Goal: Information Seeking & Learning: Check status

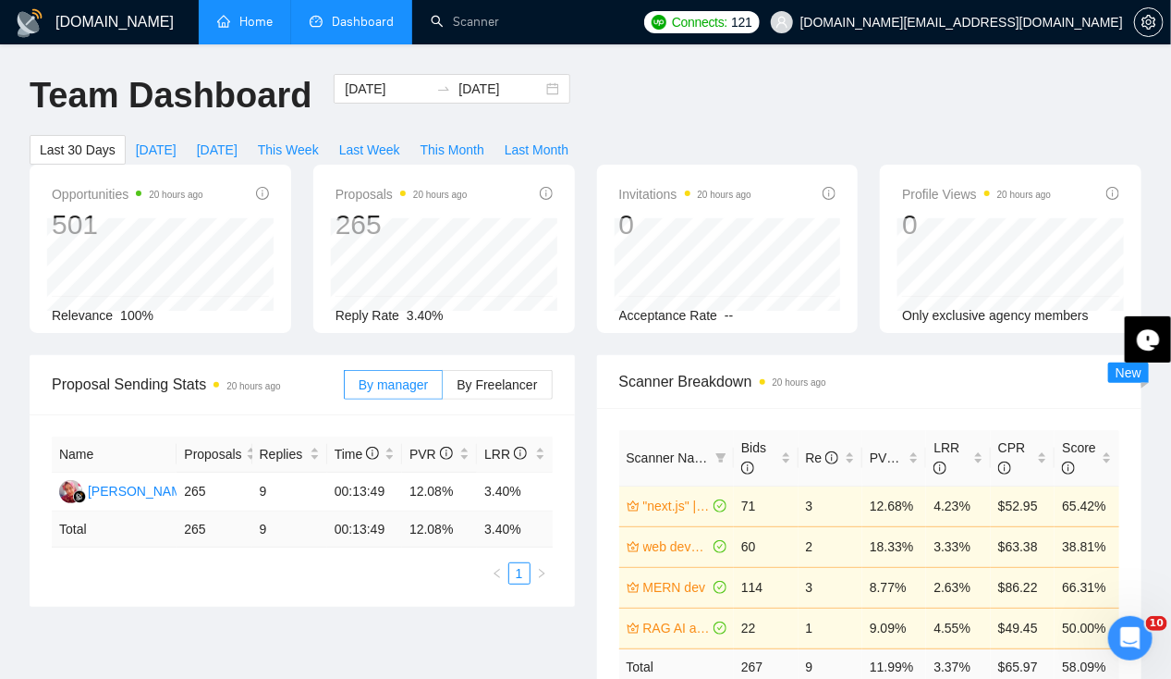
click at [241, 23] on link "Home" at bounding box center [244, 22] width 55 height 16
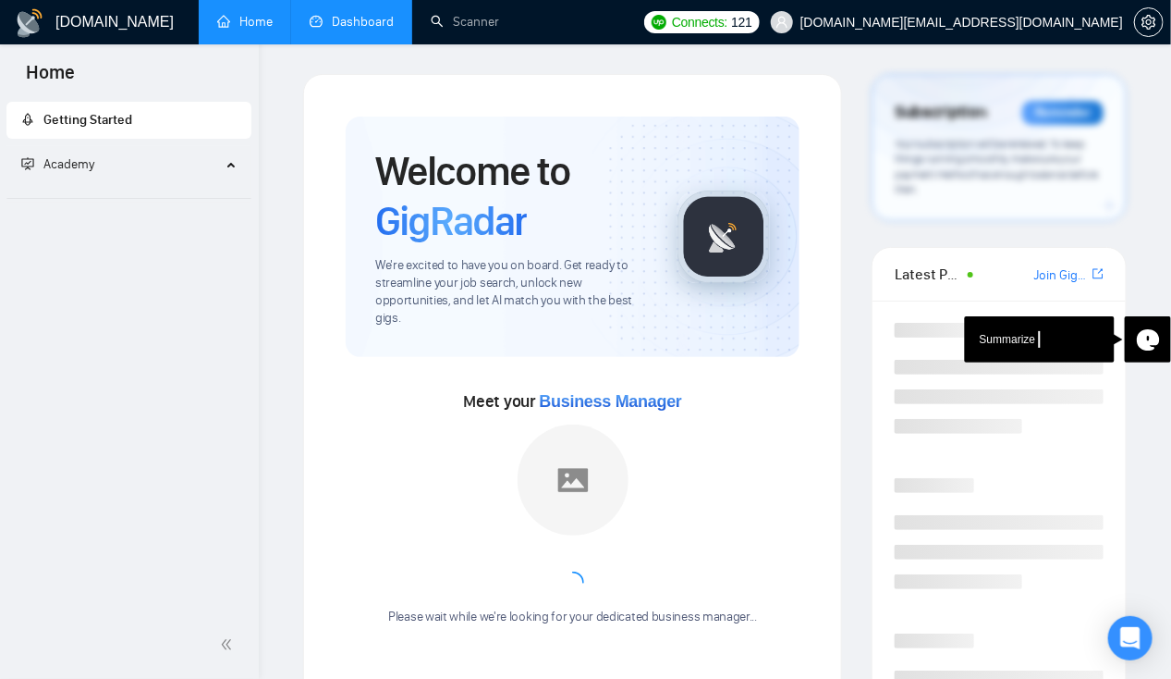
click at [358, 20] on link "Dashboard" at bounding box center [352, 22] width 84 height 16
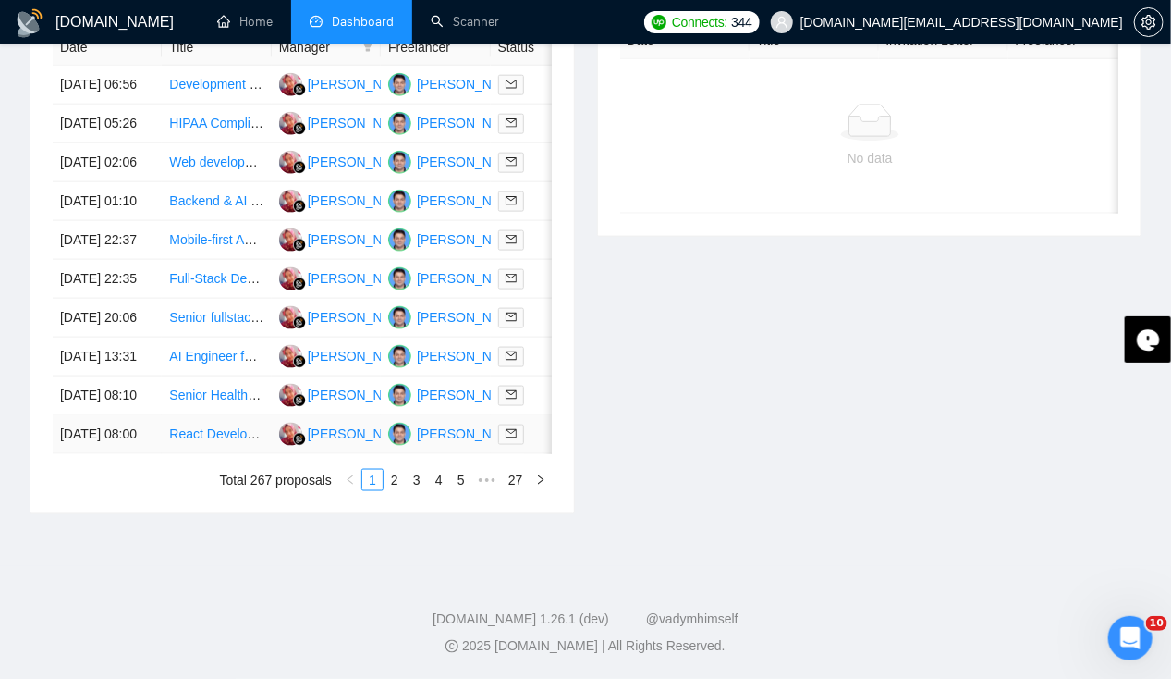
click at [123, 454] on td "[DATE] 08:00" at bounding box center [107, 434] width 109 height 39
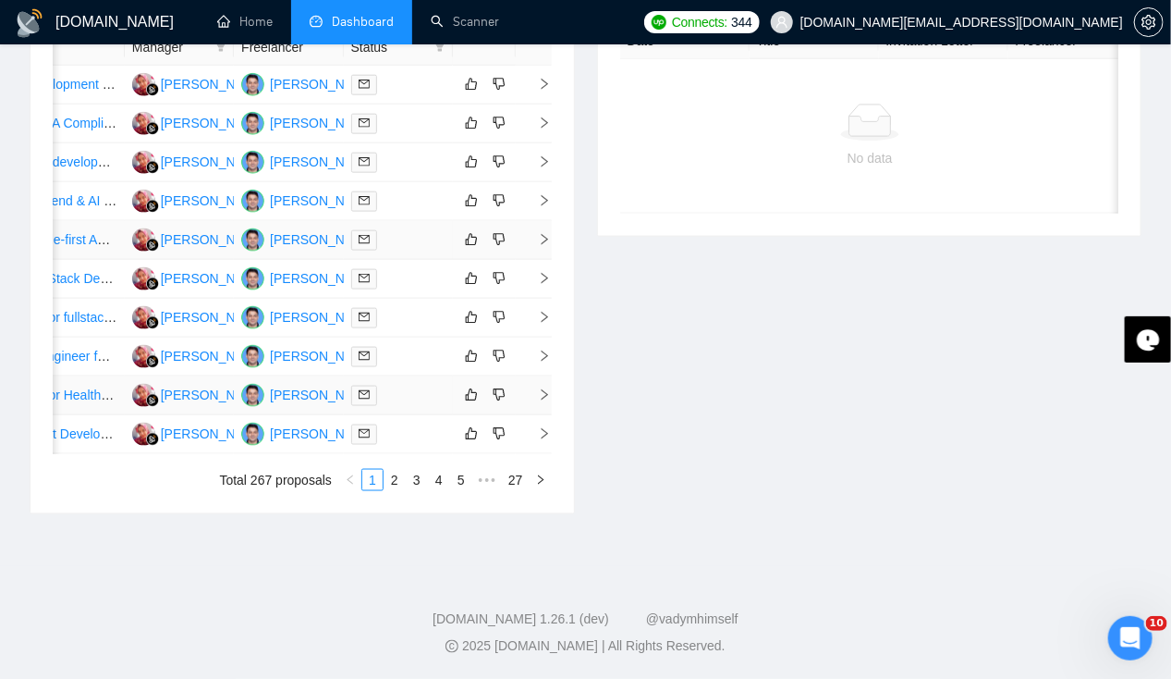
scroll to position [844, 0]
click at [397, 490] on link "2" at bounding box center [395, 480] width 20 height 20
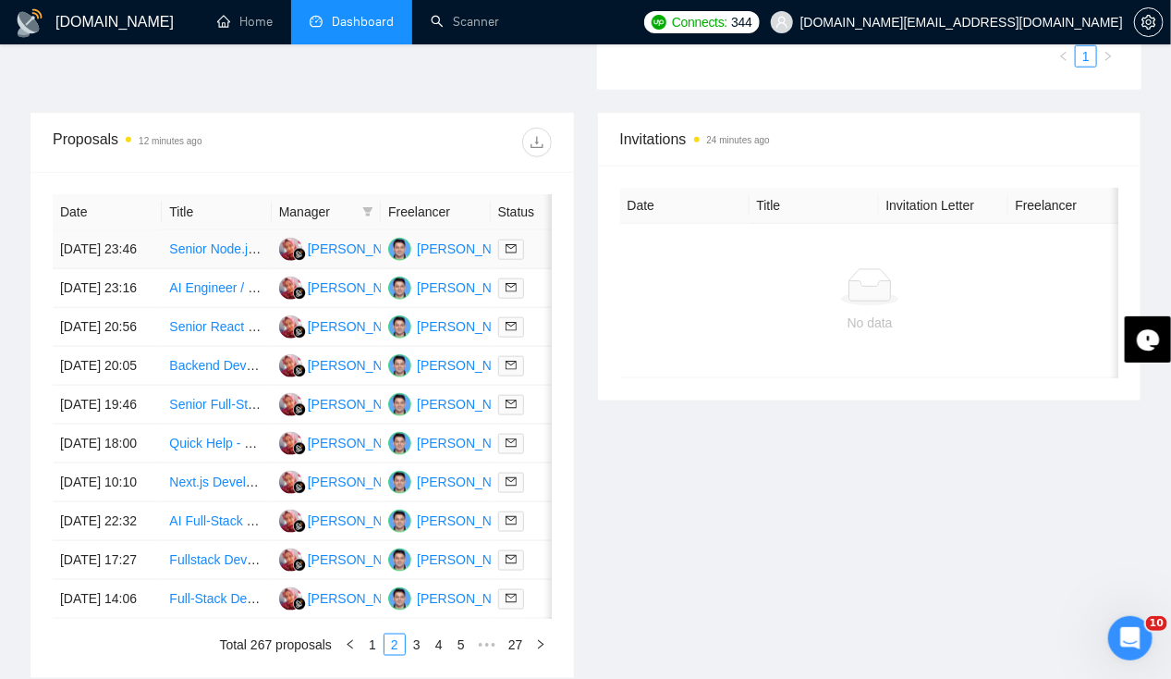
click at [96, 230] on td "[DATE] 23:46" at bounding box center [107, 249] width 109 height 39
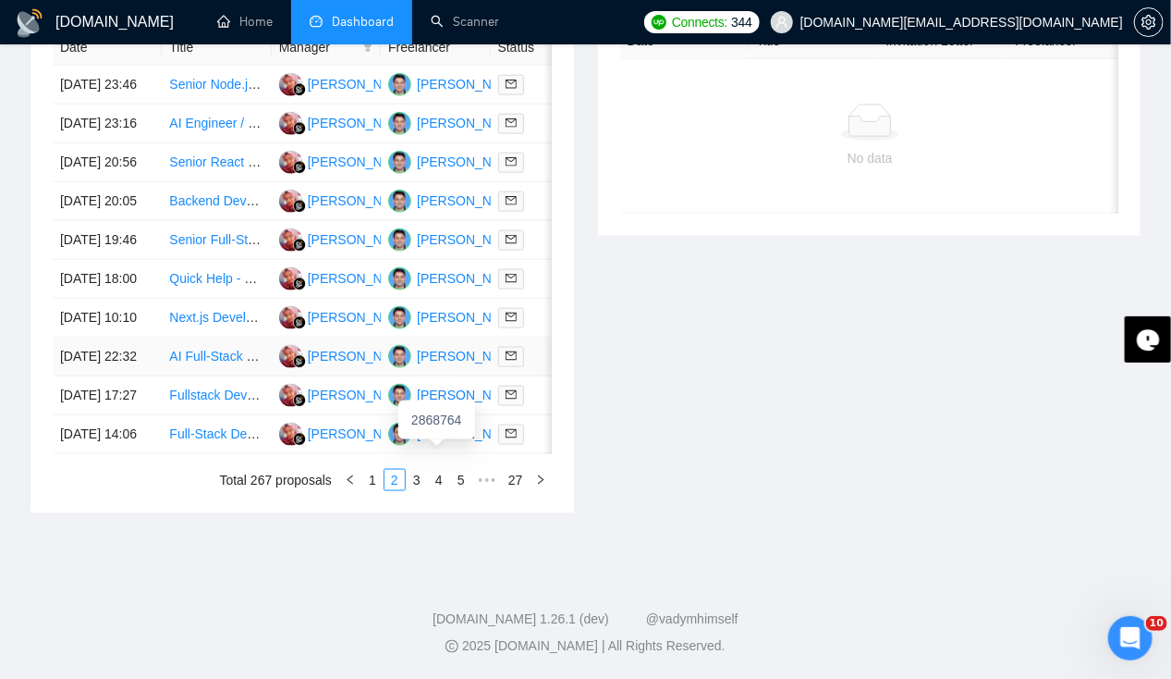
scroll to position [929, 0]
click at [377, 490] on link "1" at bounding box center [372, 480] width 20 height 20
click at [107, 454] on td "[DATE] 08:00" at bounding box center [107, 434] width 109 height 39
click at [78, 376] on td "[DATE] 08:10" at bounding box center [107, 395] width 109 height 39
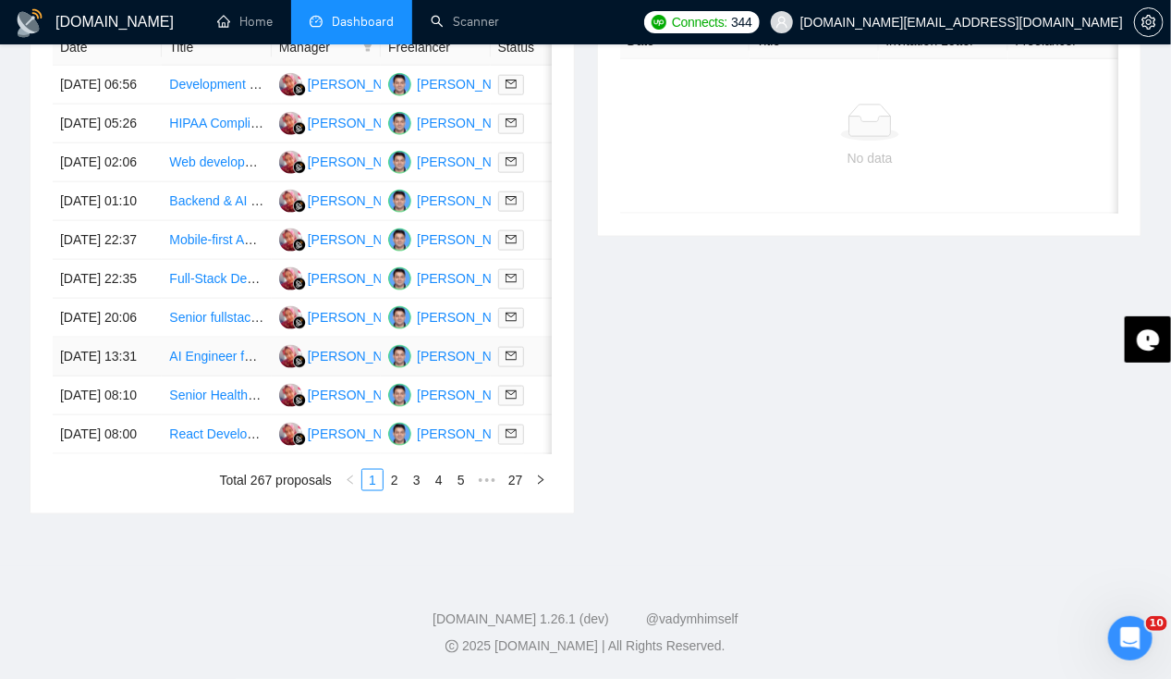
click at [112, 337] on td "[DATE] 13:31" at bounding box center [107, 356] width 109 height 39
click at [97, 337] on td "[DATE] 20:06" at bounding box center [107, 318] width 109 height 39
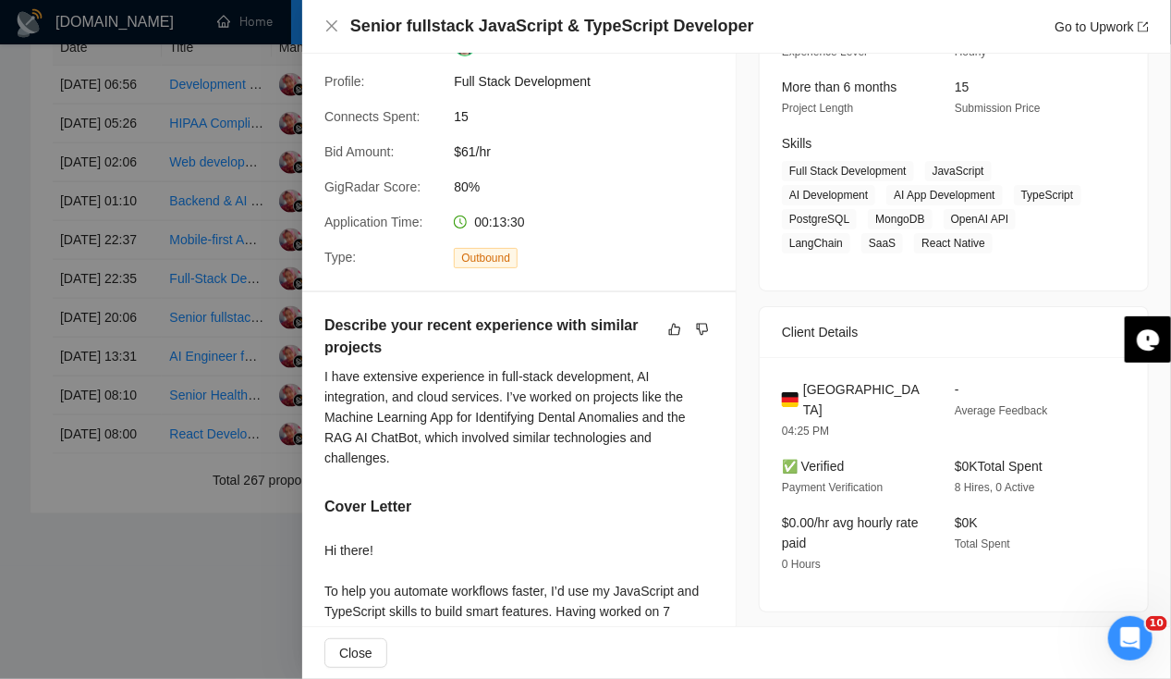
scroll to position [0, 0]
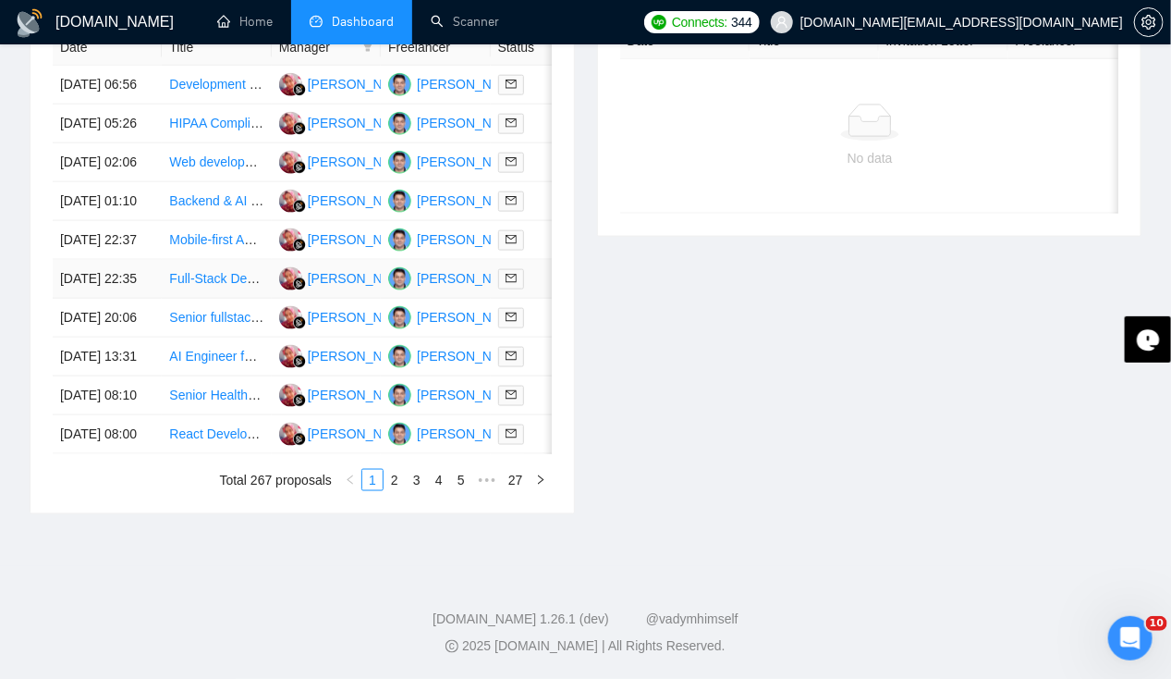
click at [113, 299] on td "[DATE] 22:35" at bounding box center [107, 279] width 109 height 39
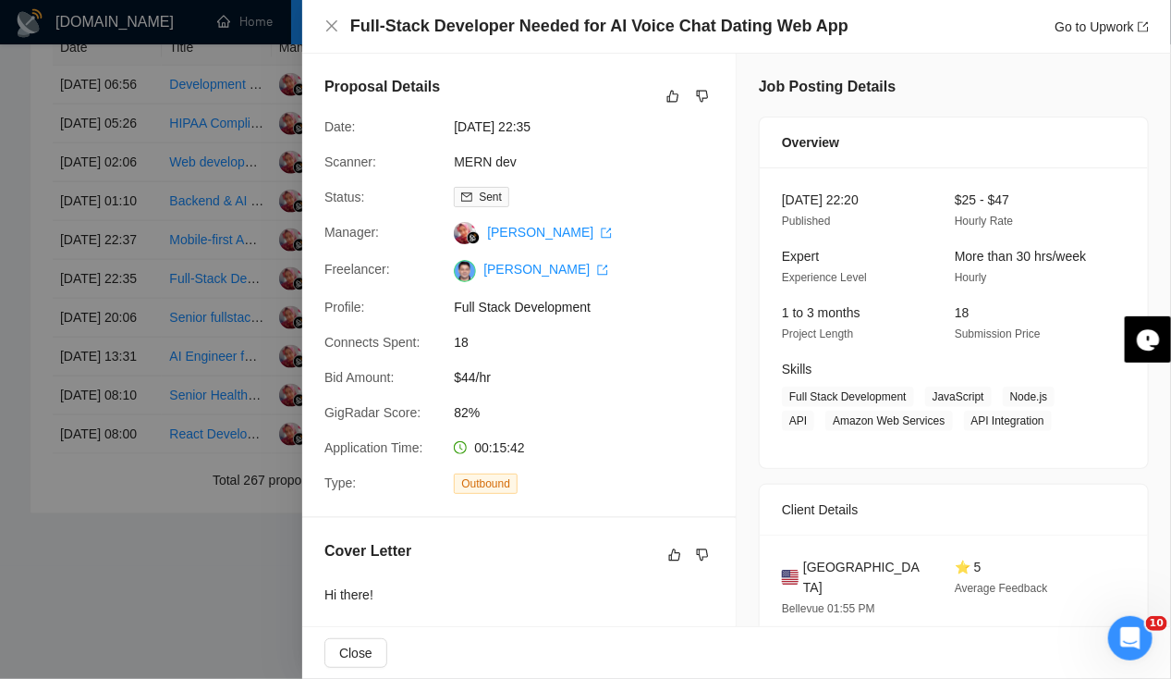
click at [80, 251] on div at bounding box center [585, 339] width 1171 height 679
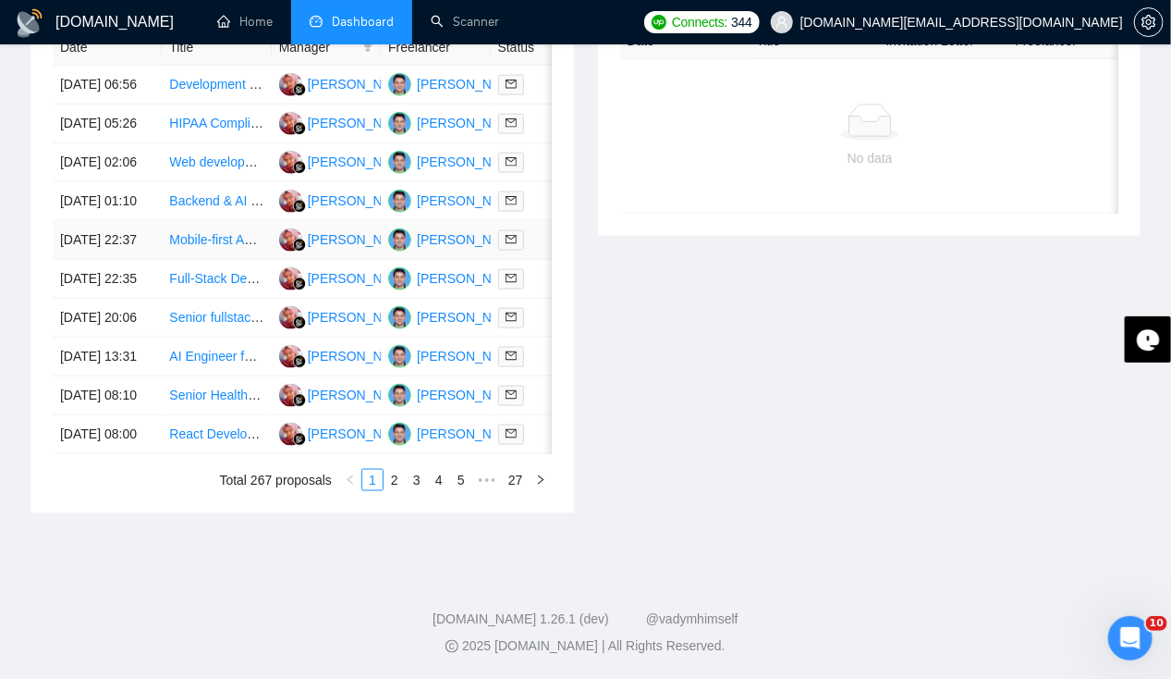
click at [80, 251] on td "[DATE] 22:37" at bounding box center [107, 240] width 109 height 39
click at [105, 203] on td "[DATE] 01:10" at bounding box center [107, 201] width 109 height 39
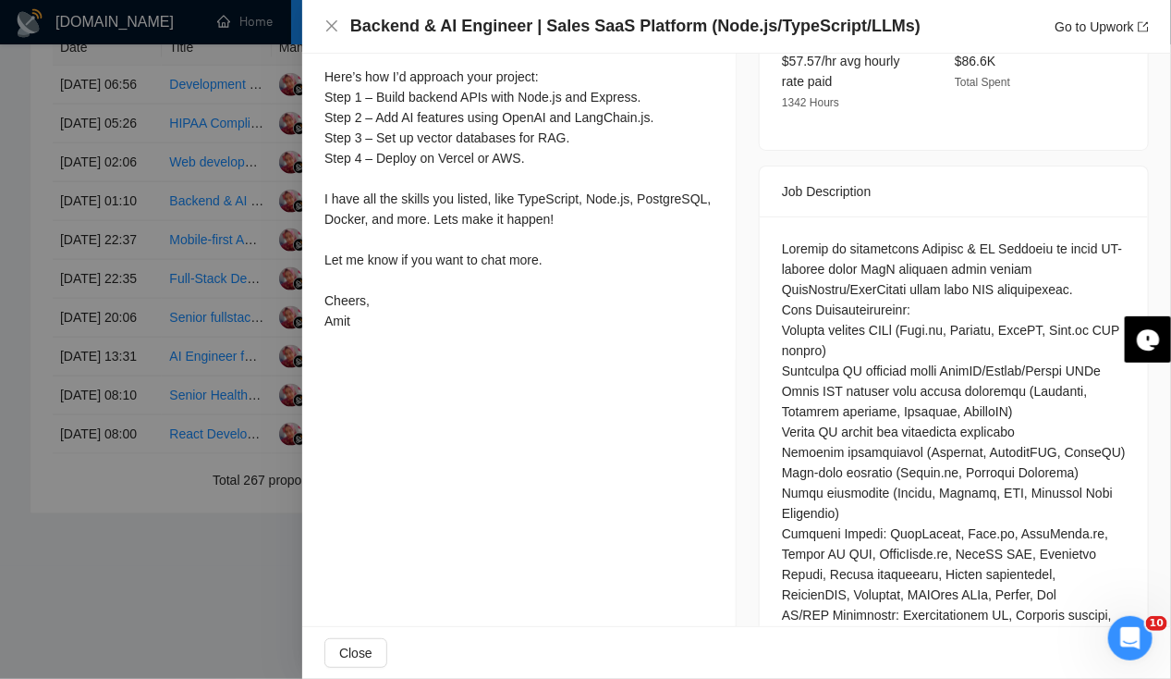
scroll to position [903, 0]
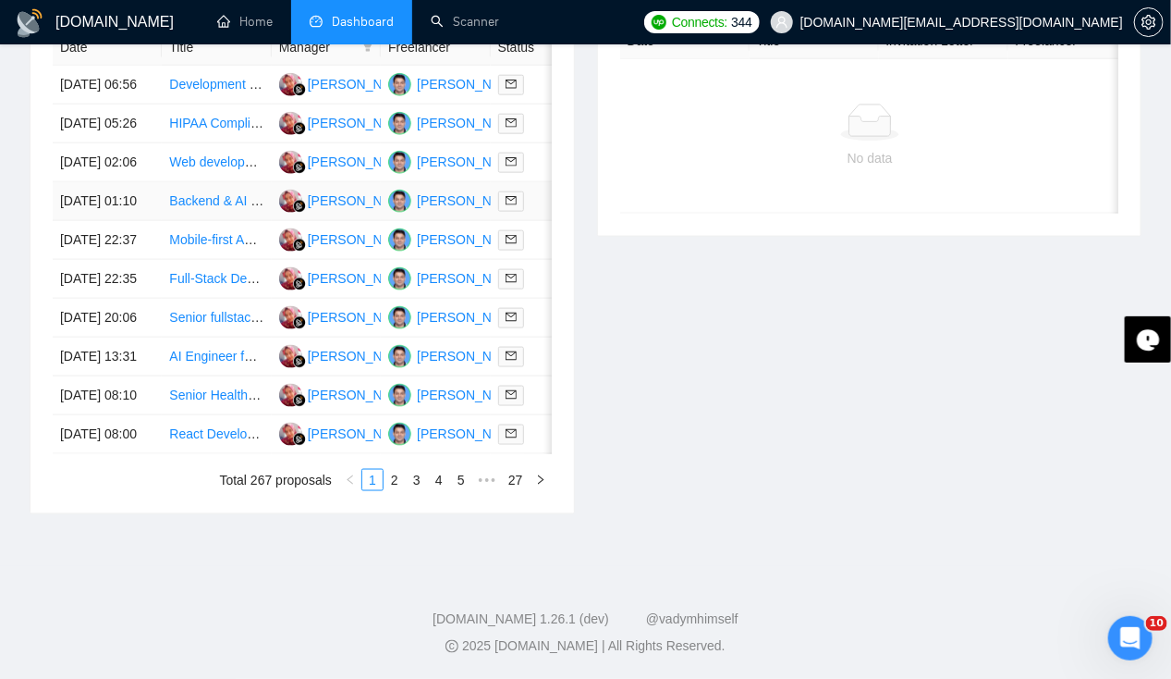
click at [114, 203] on td "[DATE] 01:10" at bounding box center [107, 201] width 109 height 39
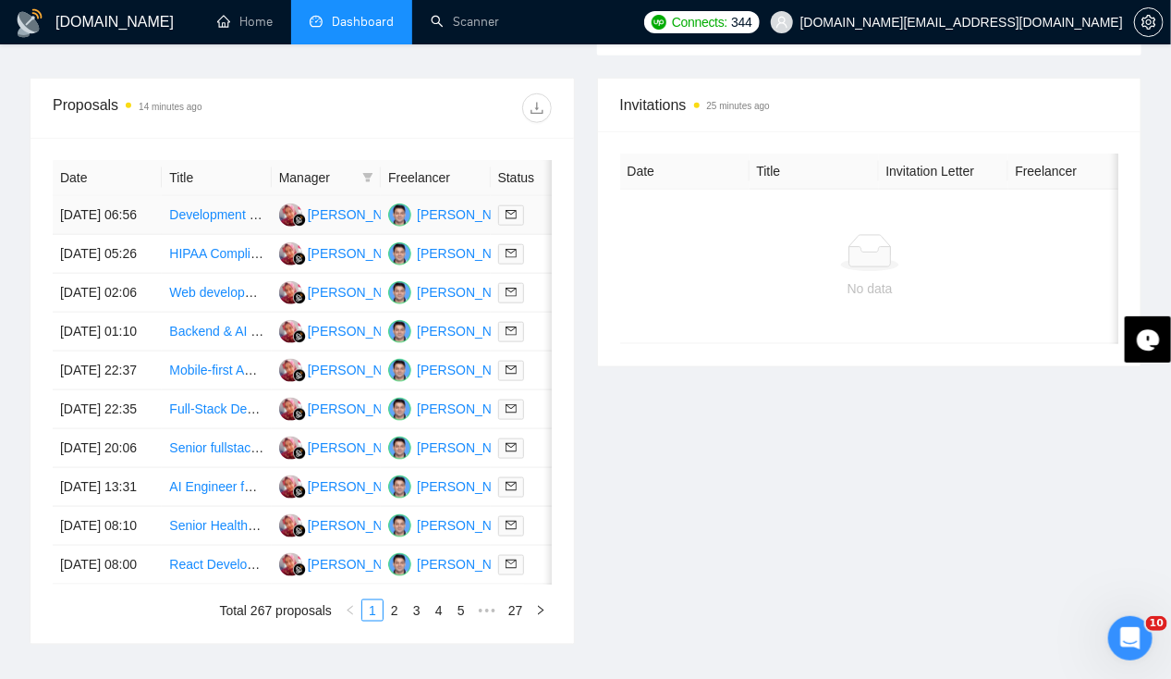
scroll to position [692, 0]
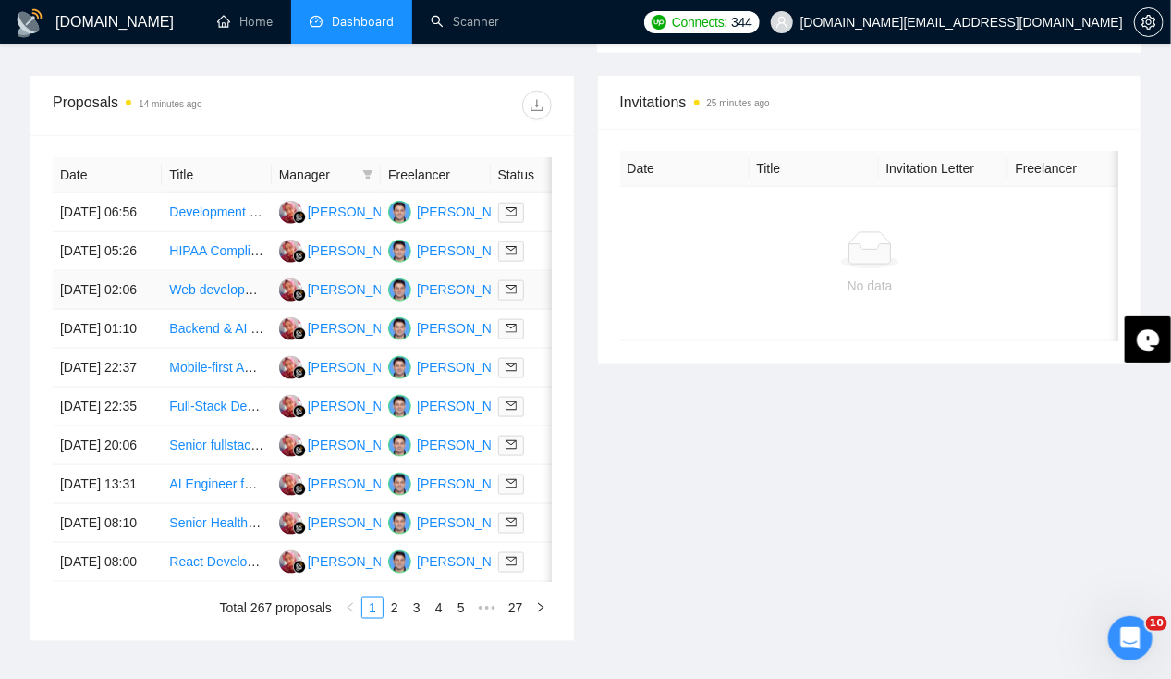
click at [89, 310] on td "[DATE] 02:06" at bounding box center [107, 290] width 109 height 39
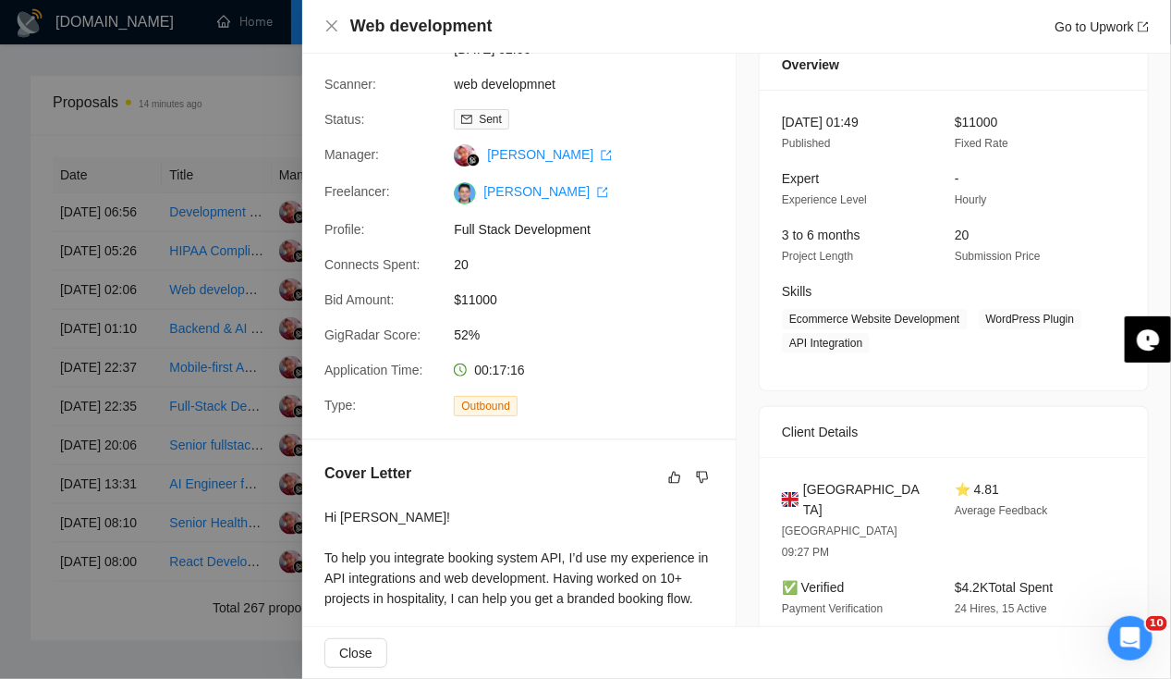
scroll to position [0, 0]
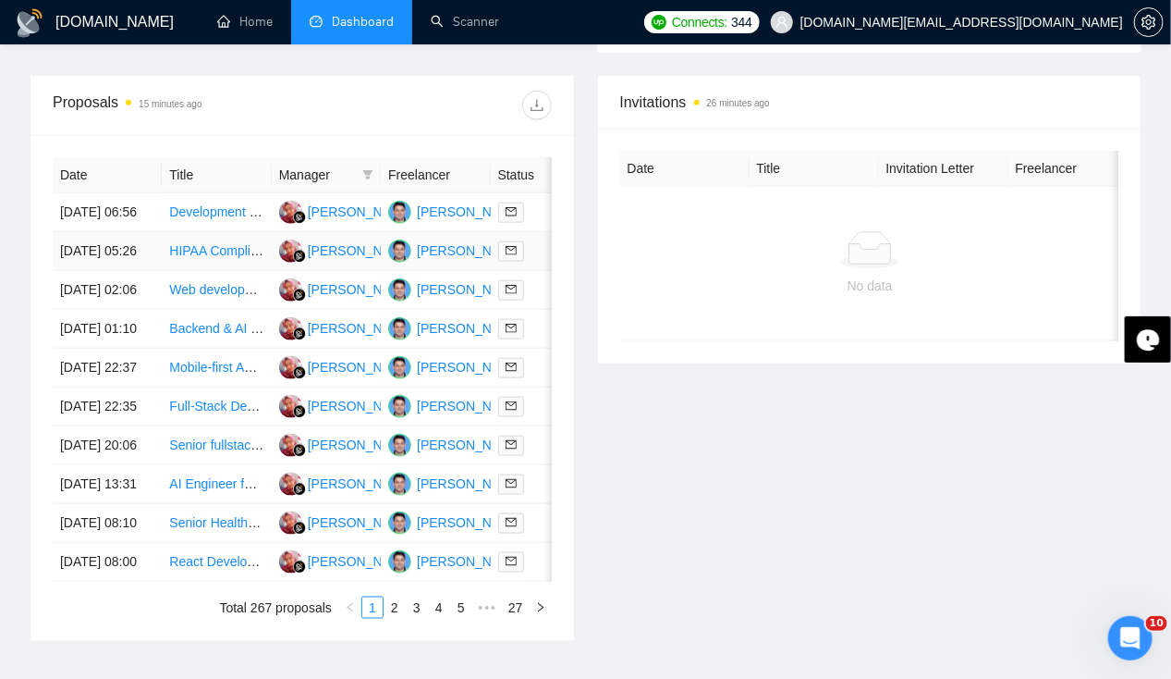
click at [103, 250] on td "[DATE] 05:26" at bounding box center [107, 251] width 109 height 39
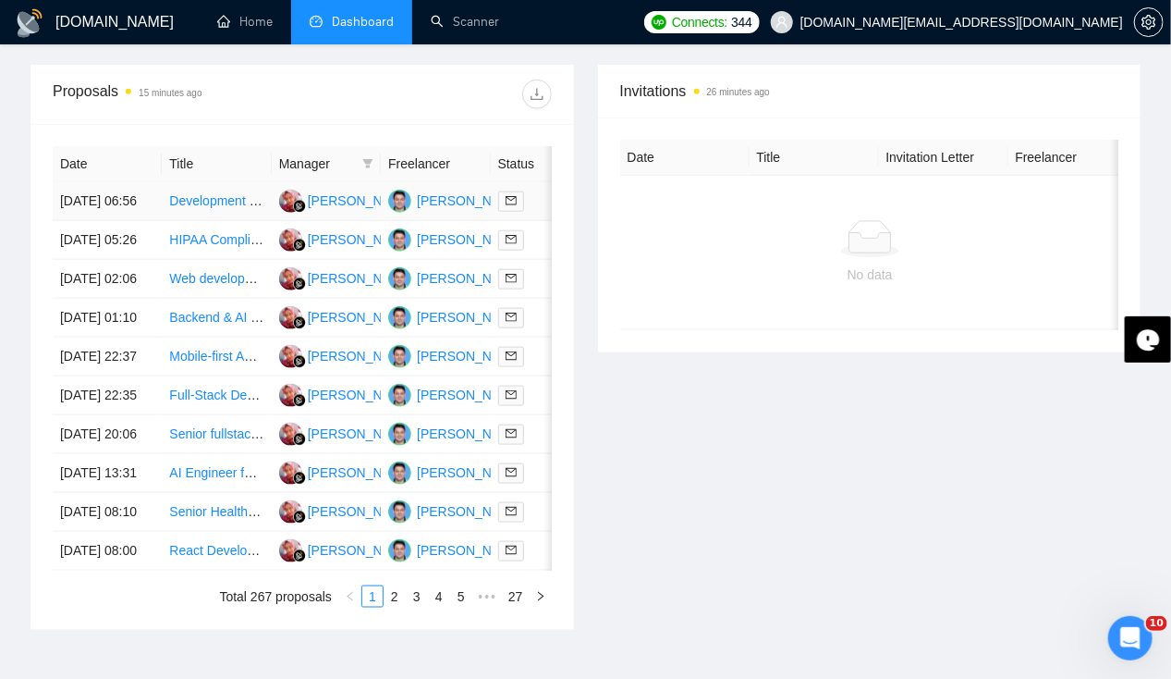
click at [112, 182] on td "[DATE] 06:56" at bounding box center [107, 201] width 109 height 39
